Goal: Use online tool/utility: Utilize a website feature to perform a specific function

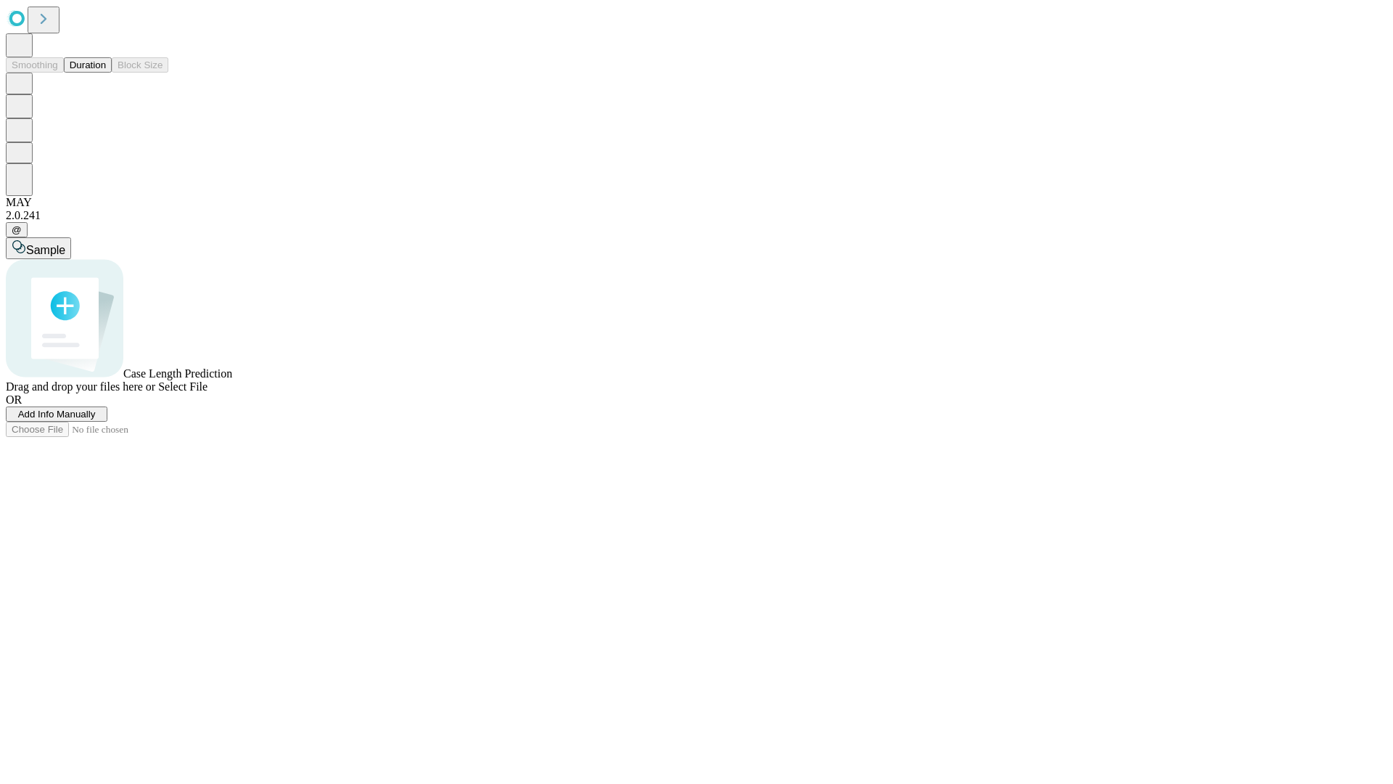
click at [96, 419] on span "Add Info Manually" at bounding box center [57, 414] width 78 height 11
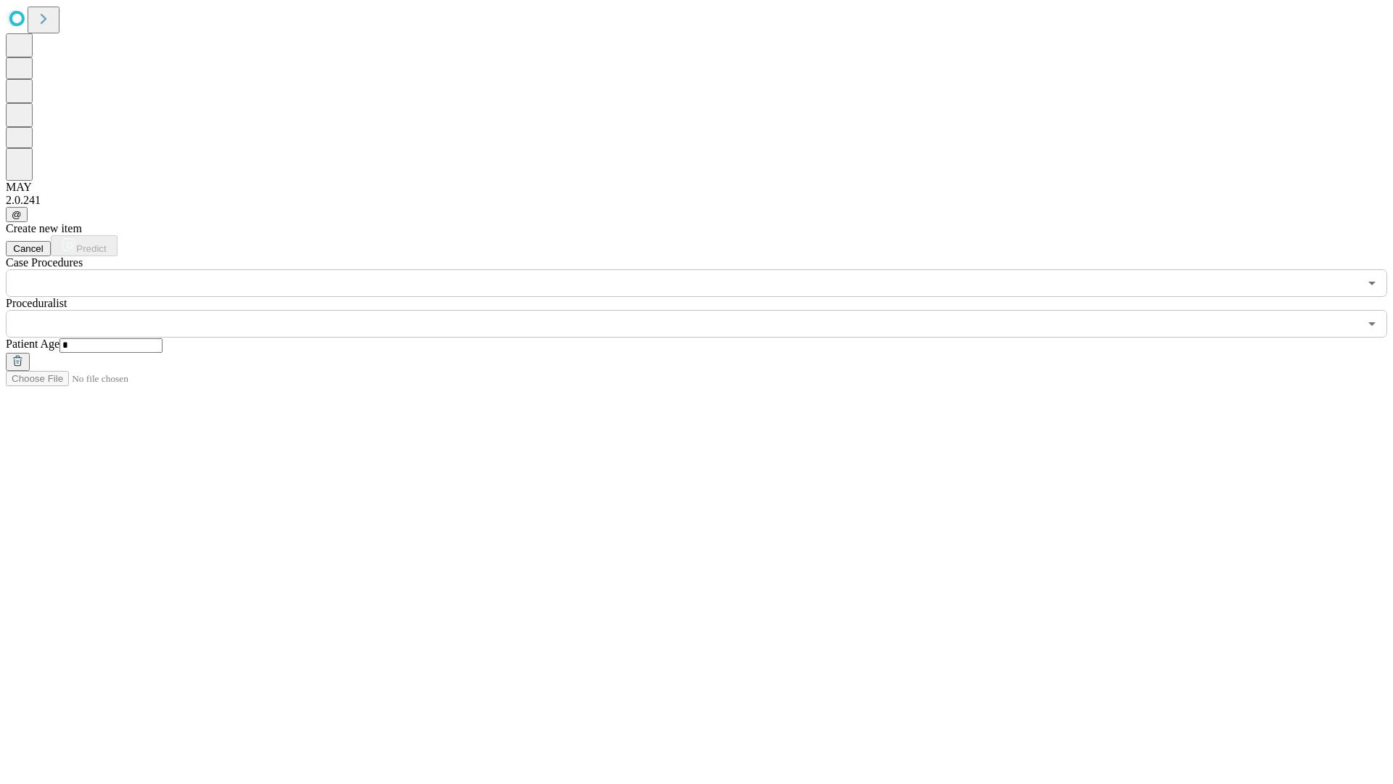
type input "*"
click at [707, 310] on input "text" at bounding box center [682, 324] width 1353 height 28
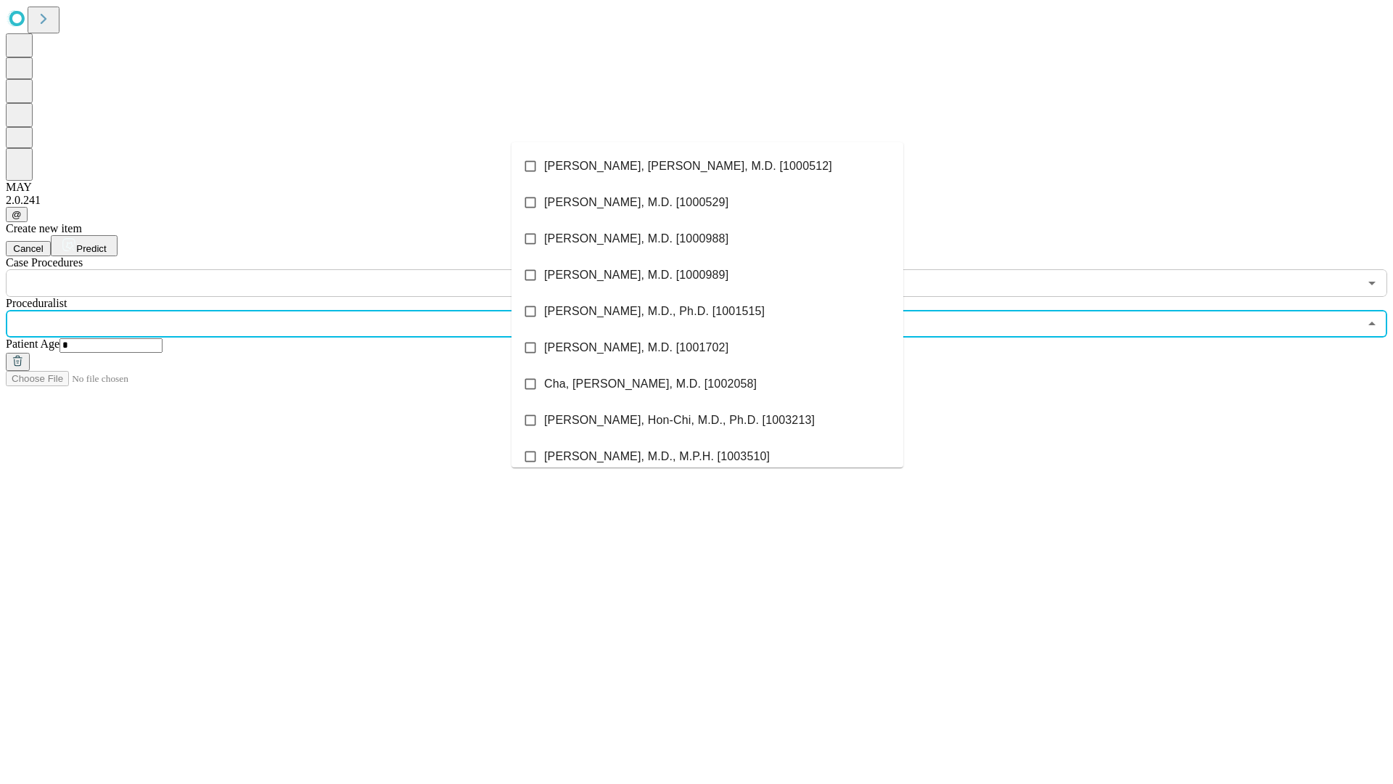
click at [708, 166] on li "[PERSON_NAME], [PERSON_NAME], M.D. [1000512]" at bounding box center [708, 166] width 392 height 36
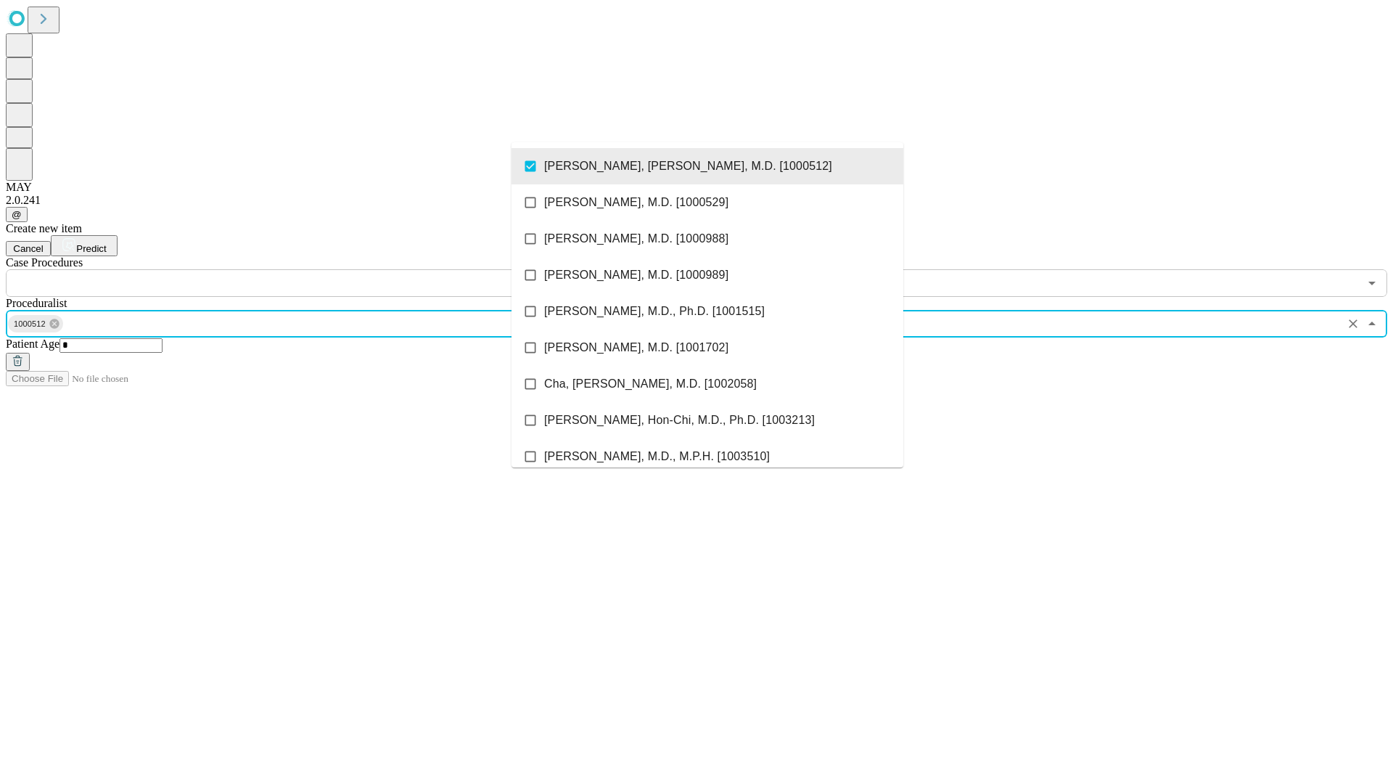
click at [305, 269] on input "text" at bounding box center [682, 283] width 1353 height 28
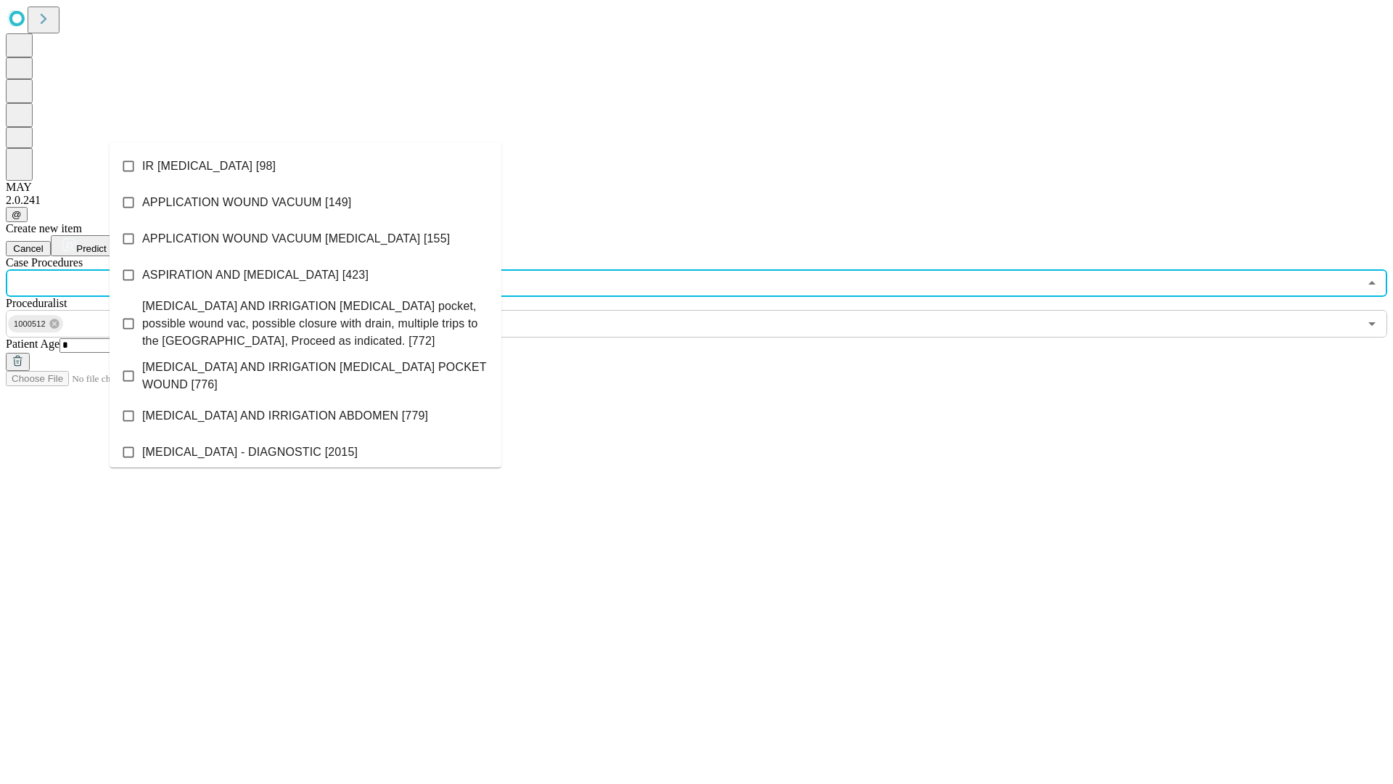
click at [305, 166] on li "IR [MEDICAL_DATA] [98]" at bounding box center [306, 166] width 392 height 36
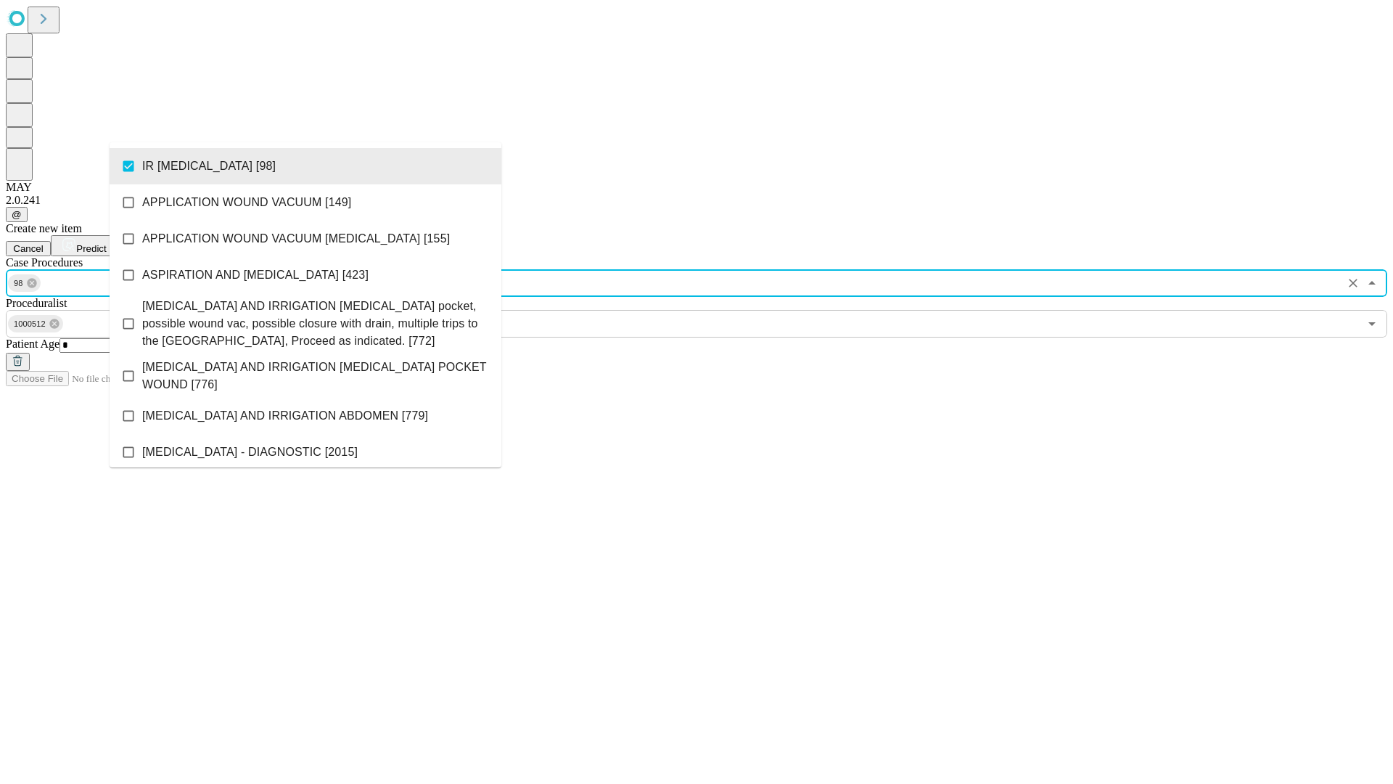
click at [106, 243] on span "Predict" at bounding box center [91, 248] width 30 height 11
